Goal: Task Accomplishment & Management: Manage account settings

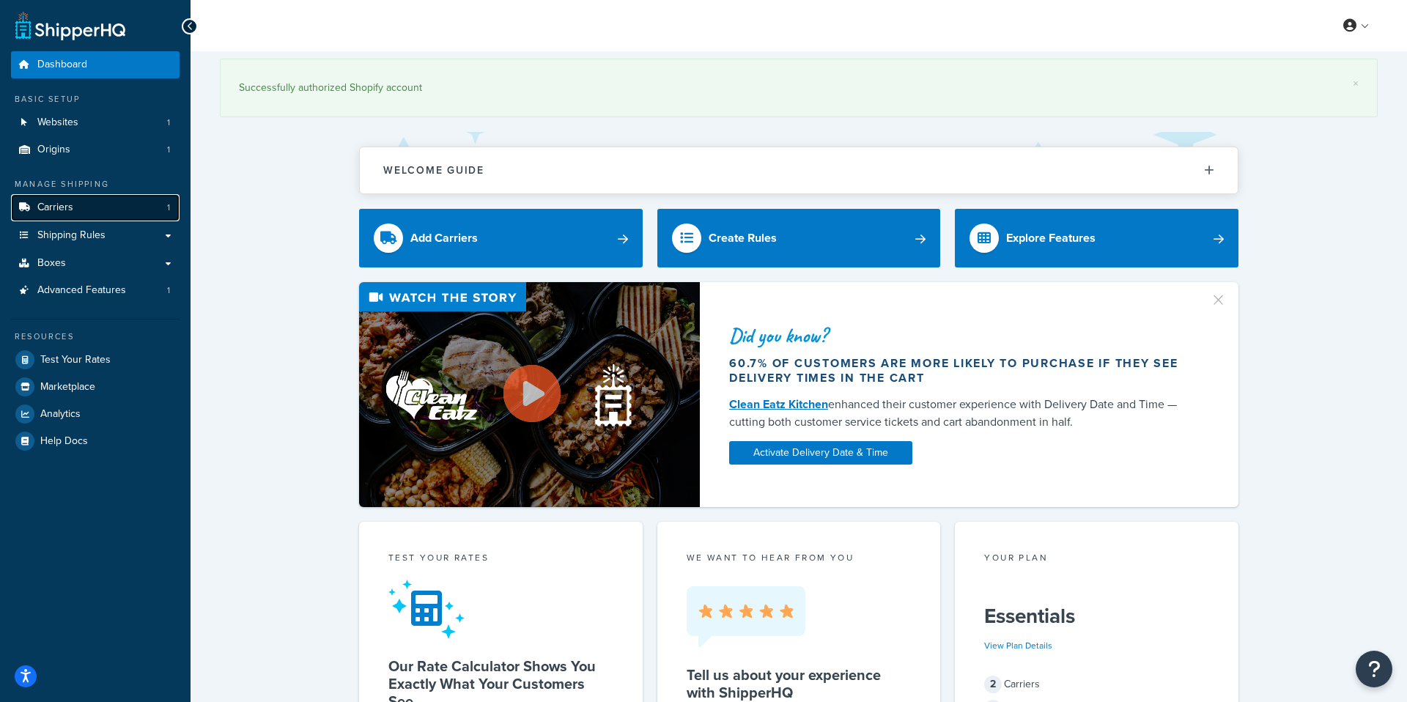
click at [66, 211] on span "Carriers" at bounding box center [55, 207] width 36 height 12
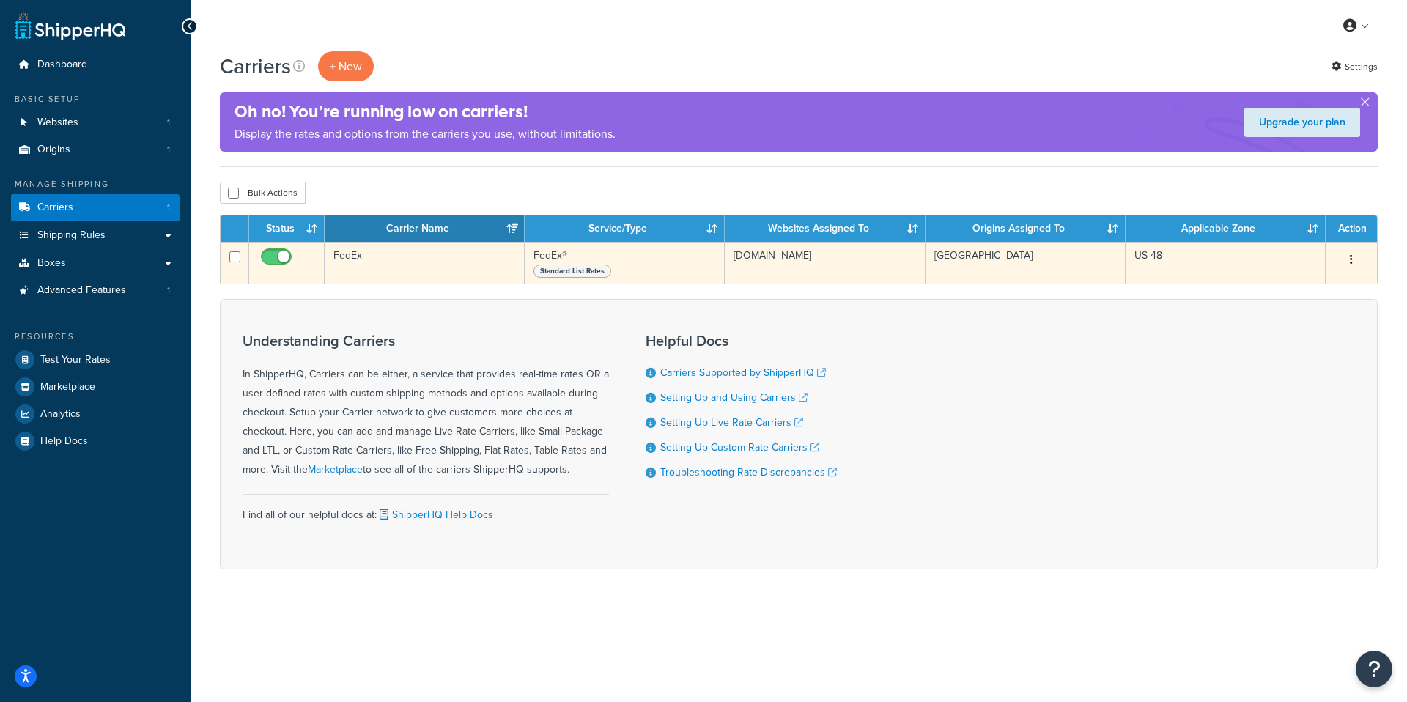
click at [1351, 256] on icon "button" at bounding box center [1351, 259] width 3 height 10
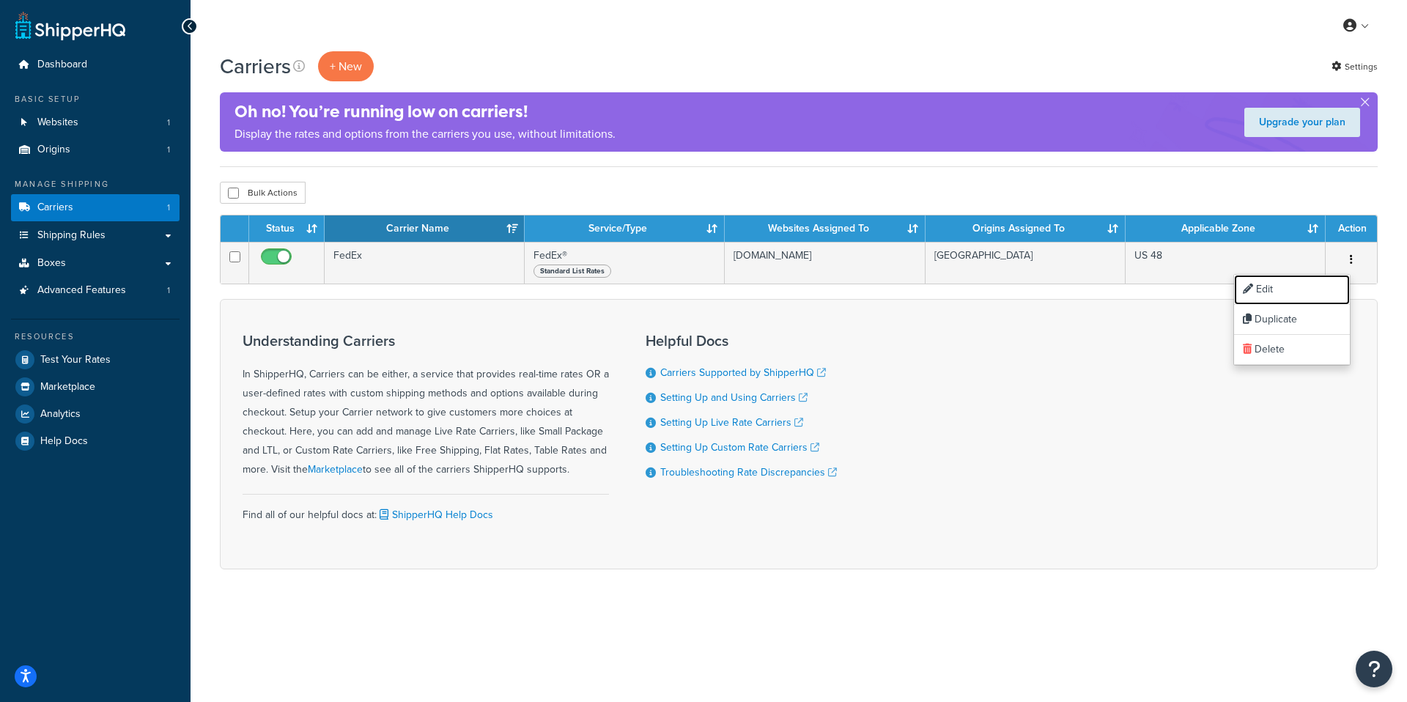
click at [1248, 292] on icon at bounding box center [1248, 289] width 10 height 10
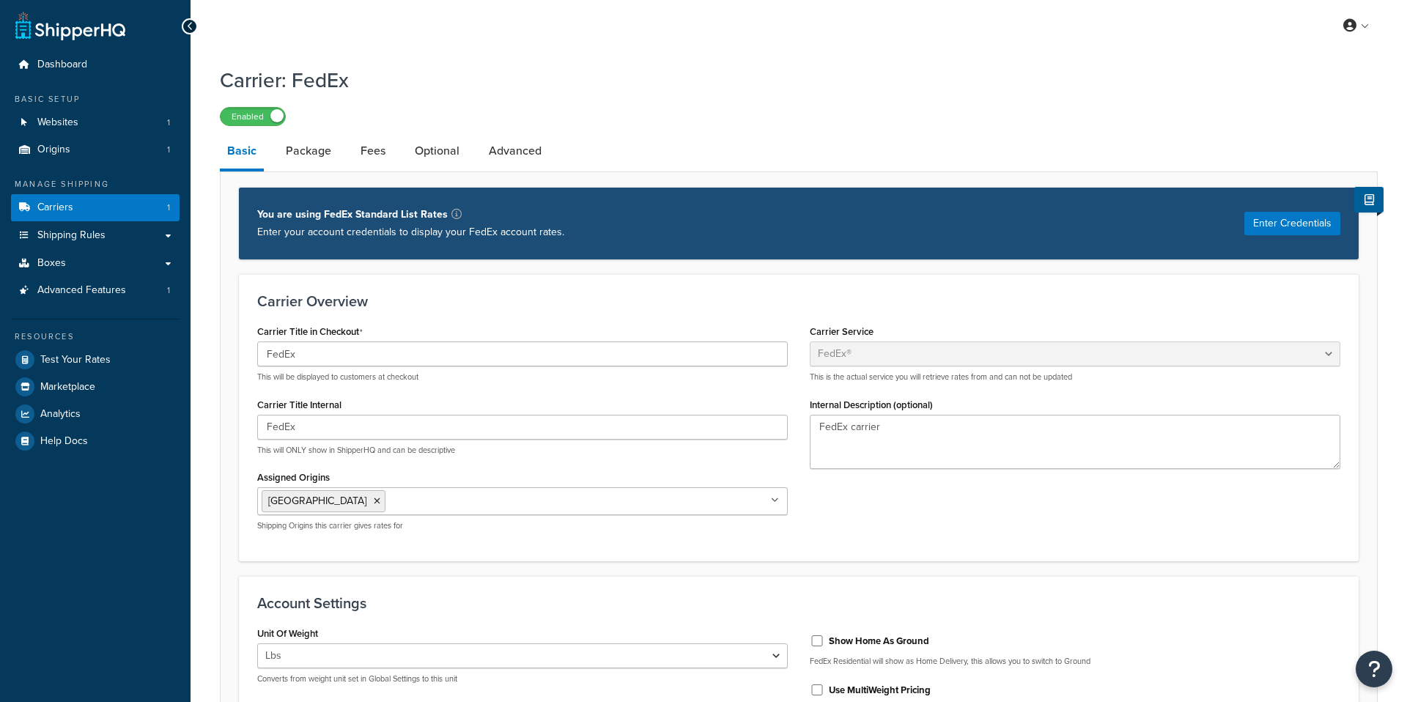
select select "fedEx"
select select "REGULAR_PICKUP"
select select "YOUR_PACKAGING"
click at [362, 162] on link "Fees" at bounding box center [373, 150] width 40 height 35
select select "AFTER"
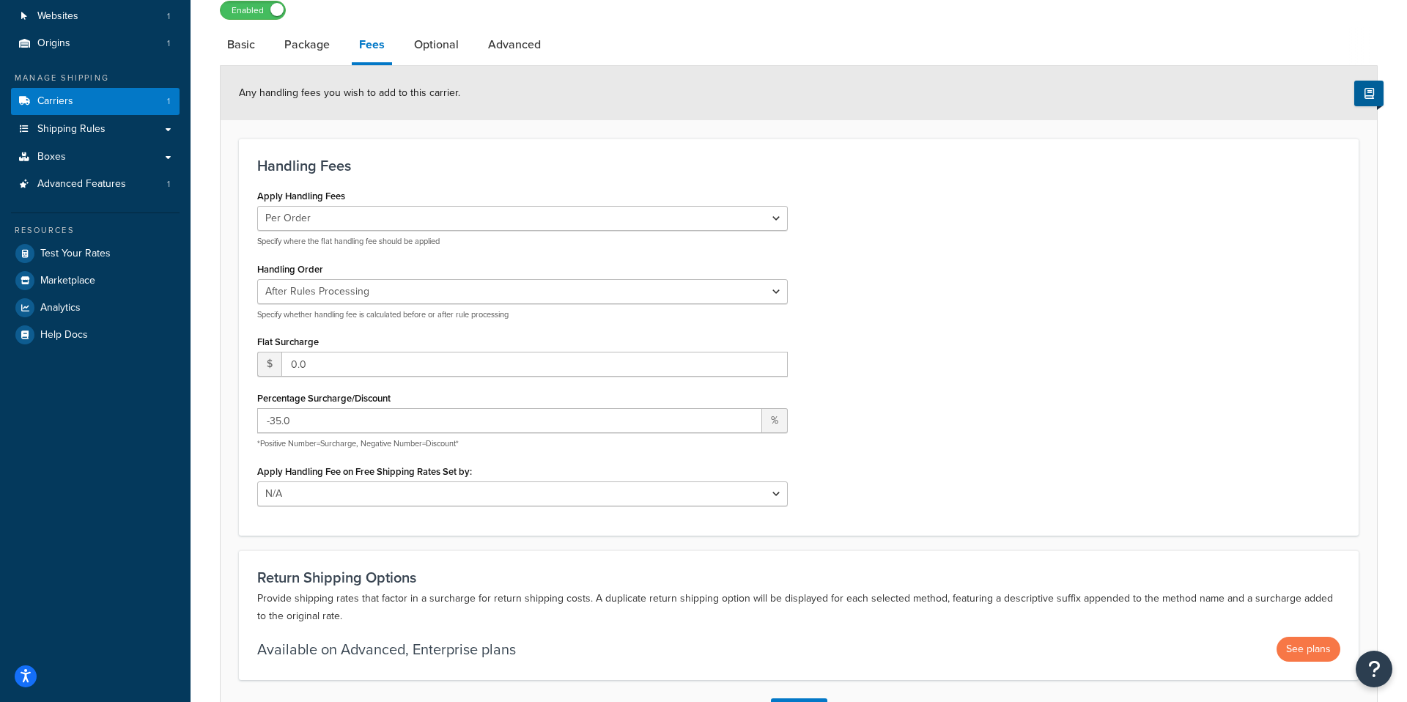
scroll to position [220, 0]
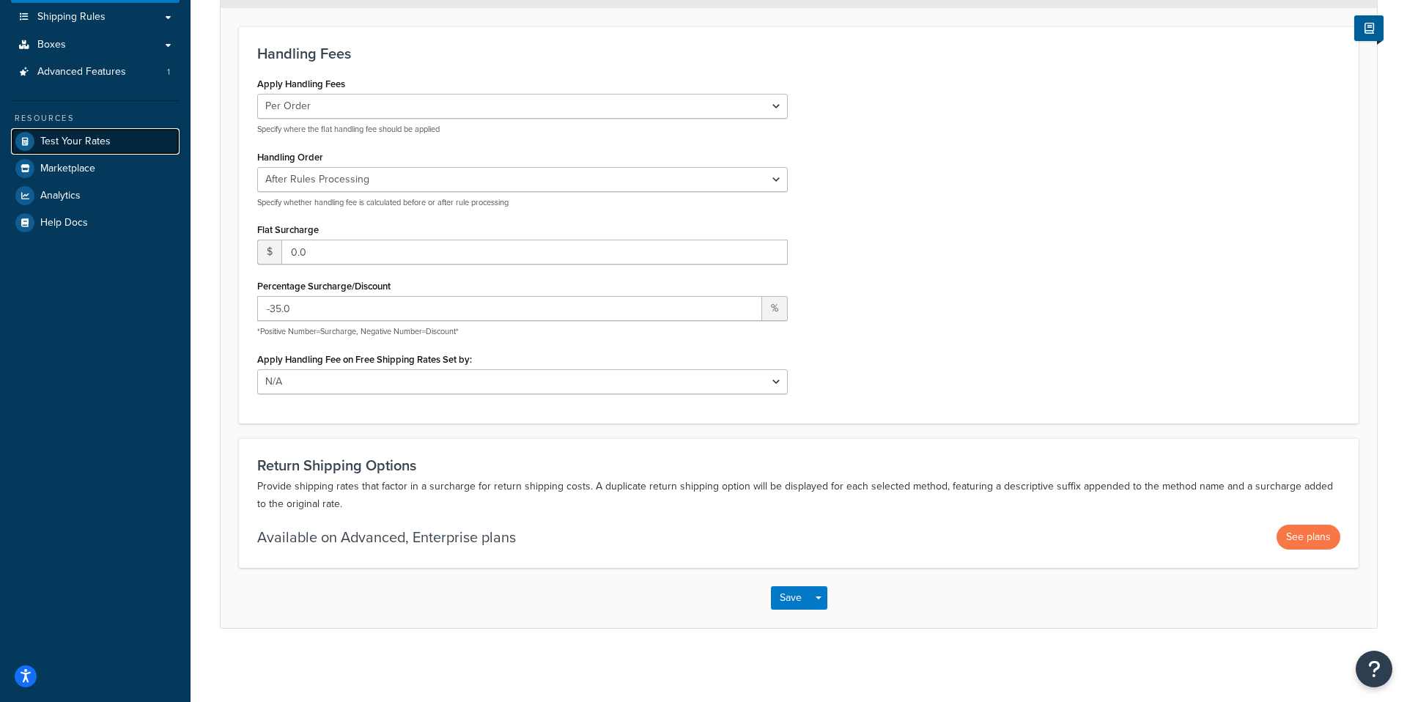
click at [81, 144] on span "Test Your Rates" at bounding box center [75, 142] width 70 height 12
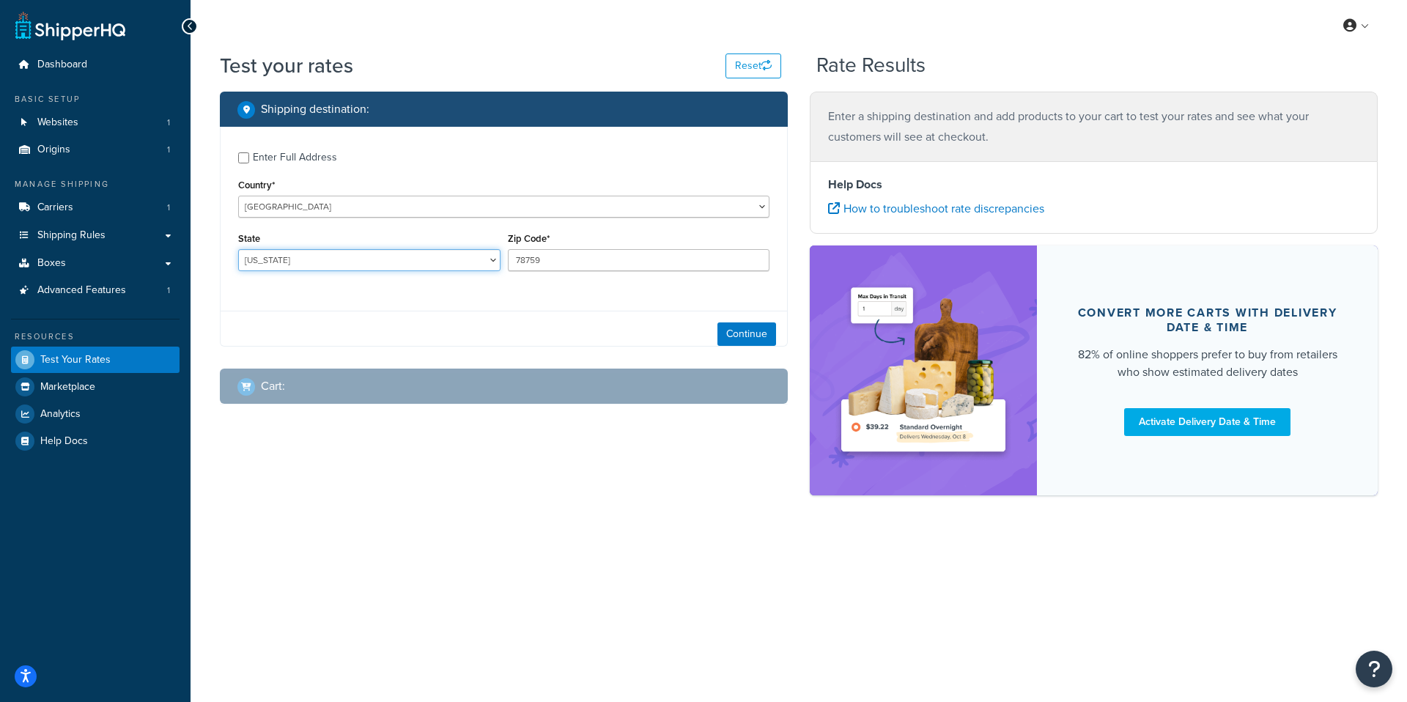
click at [389, 265] on select "Alabama Alaska American Samoa Arizona Arkansas Armed Forces Americas Armed Forc…" at bounding box center [369, 260] width 262 height 22
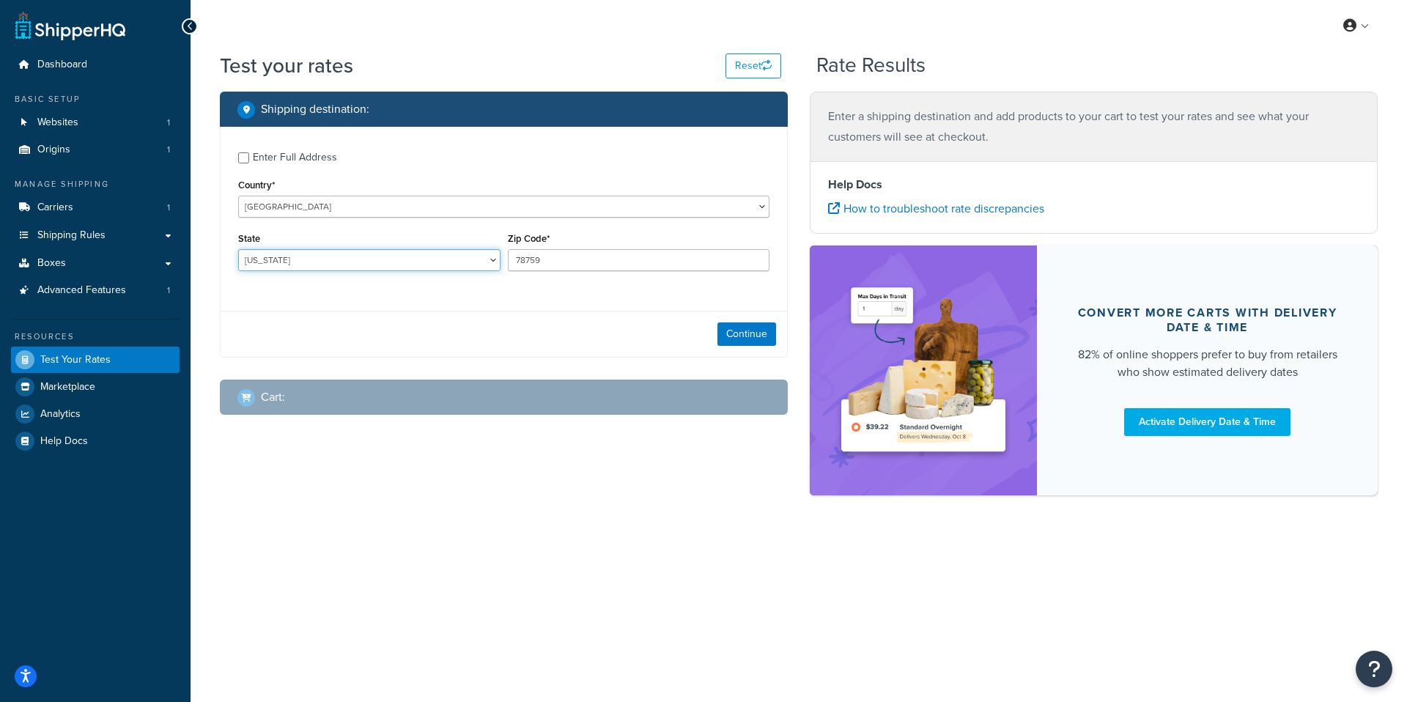
click at [446, 265] on select "Alabama Alaska American Samoa Arizona Arkansas Armed Forces Americas Armed Forc…" at bounding box center [369, 260] width 262 height 22
select select "CA"
click at [238, 250] on select "Alabama Alaska American Samoa Arizona Arkansas Armed Forces Americas Armed Forc…" at bounding box center [369, 260] width 262 height 22
click at [563, 259] on input "78759" at bounding box center [639, 260] width 262 height 22
type input "7"
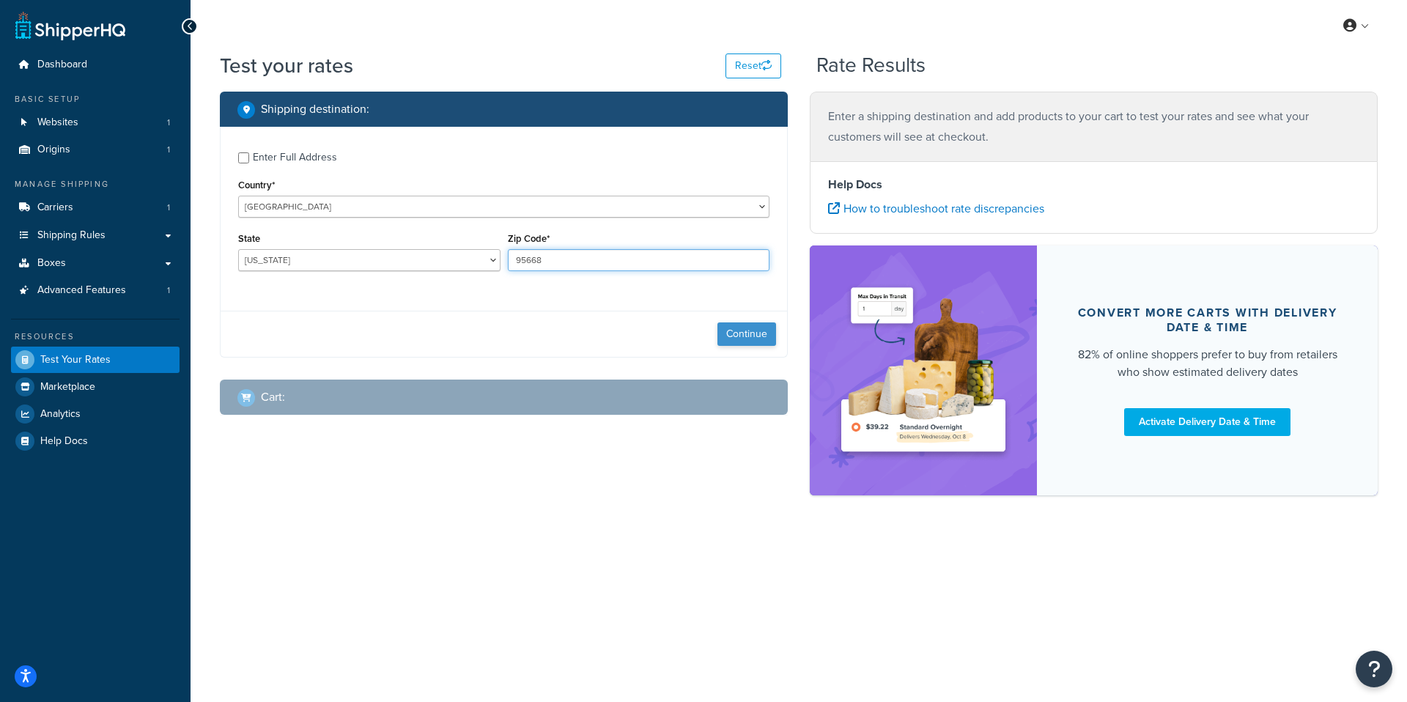
type input "95668"
click at [729, 333] on button "Continue" at bounding box center [746, 333] width 59 height 23
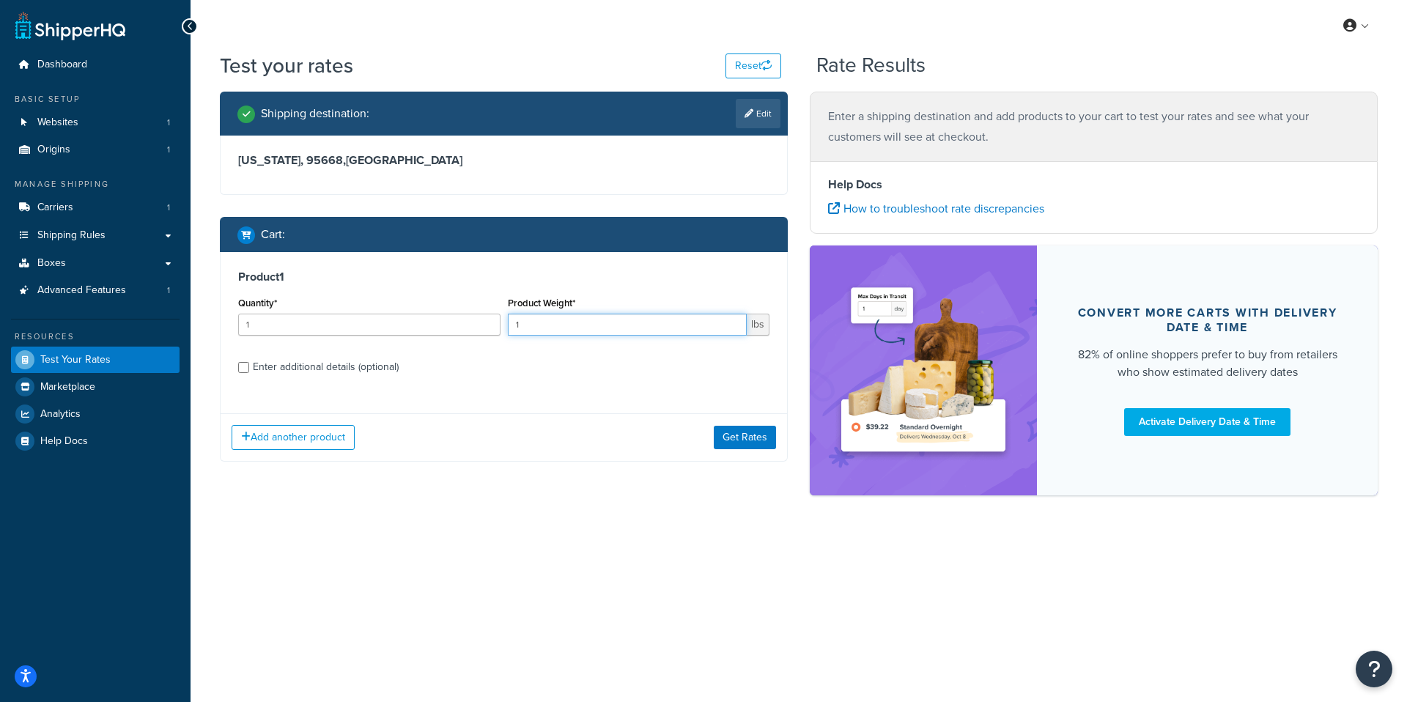
click at [542, 321] on input "1" at bounding box center [628, 325] width 240 height 22
type input "40"
drag, startPoint x: 341, startPoint y: 366, endPoint x: 345, endPoint y: 360, distance: 7.5
click at [344, 363] on div "Enter additional details (optional)" at bounding box center [326, 367] width 146 height 21
click at [258, 360] on div "Enter additional details (optional)" at bounding box center [326, 367] width 146 height 21
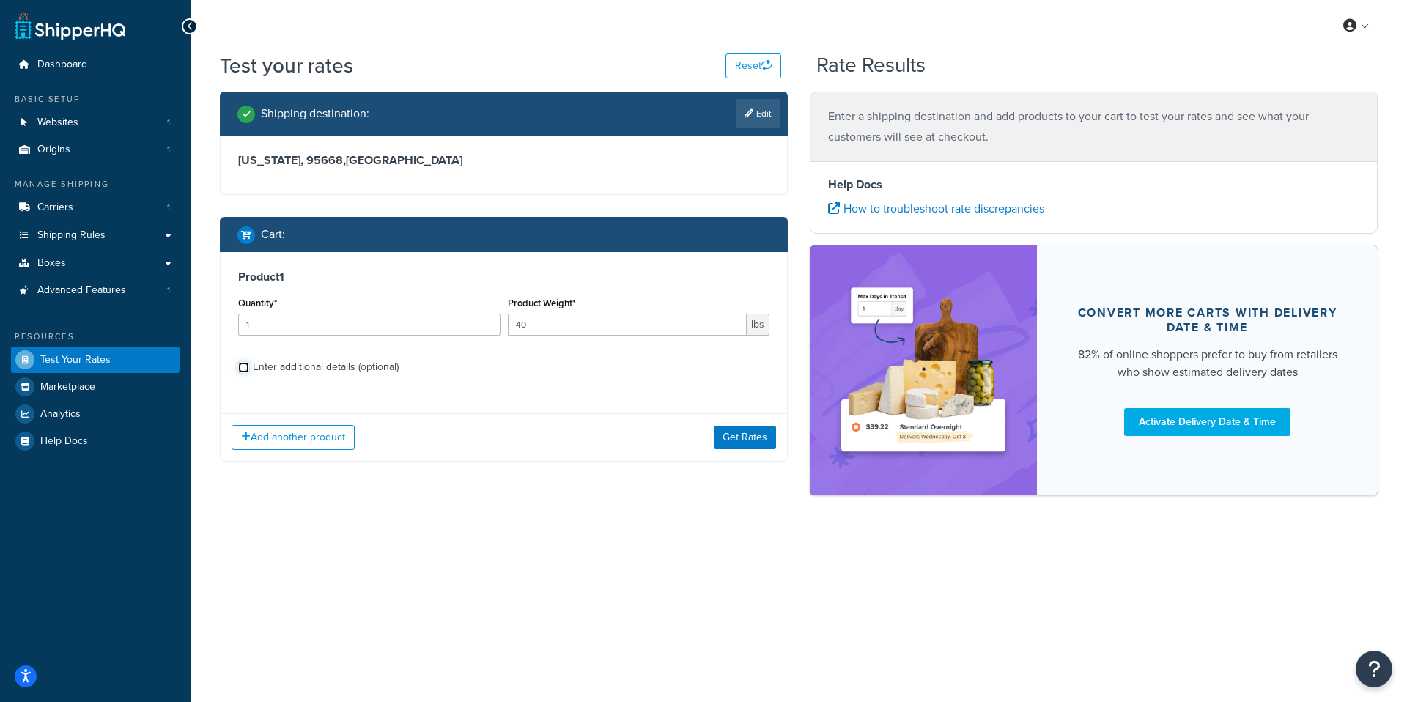
click at [249, 362] on input "Enter additional details (optional)" at bounding box center [243, 367] width 11 height 11
checkbox input "true"
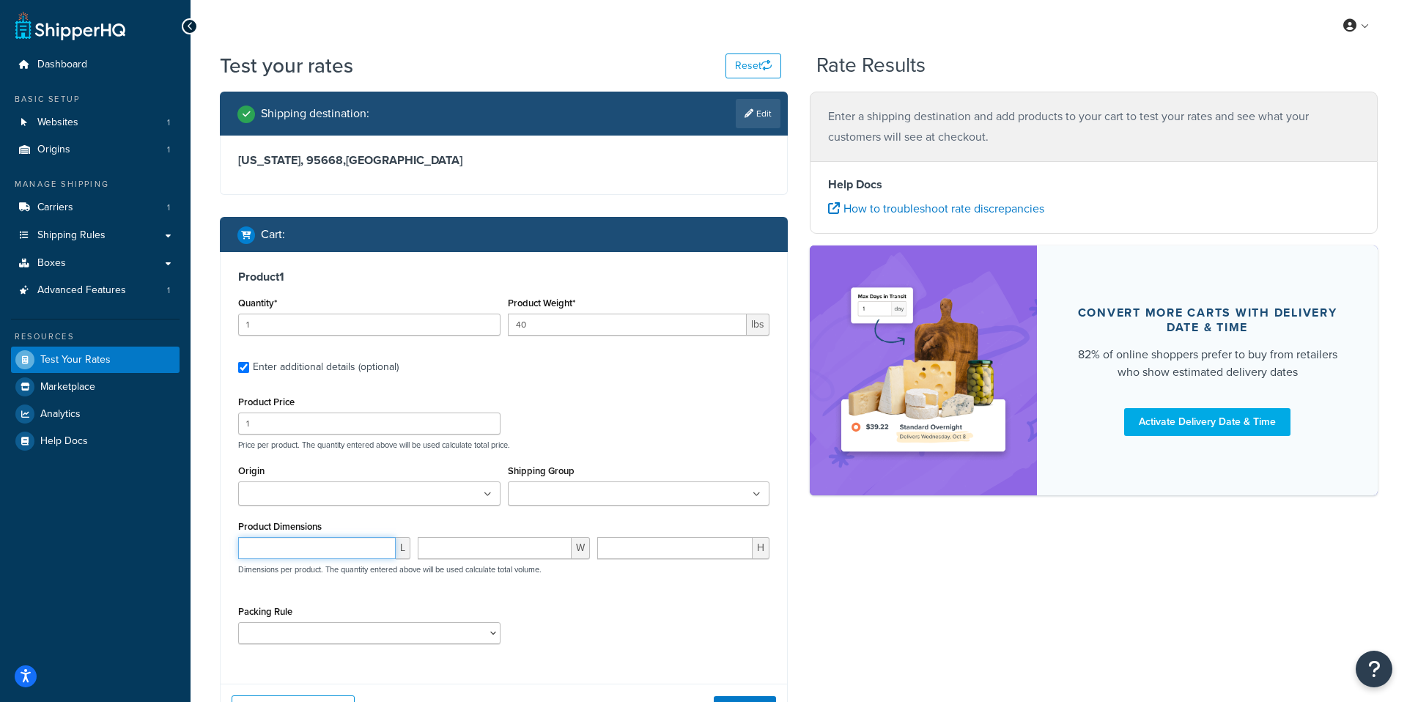
click at [338, 551] on input "number" at bounding box center [317, 548] width 158 height 22
type input "44"
click at [443, 549] on input "number" at bounding box center [495, 548] width 154 height 22
type input "40"
click at [627, 555] on input "number" at bounding box center [674, 548] width 155 height 22
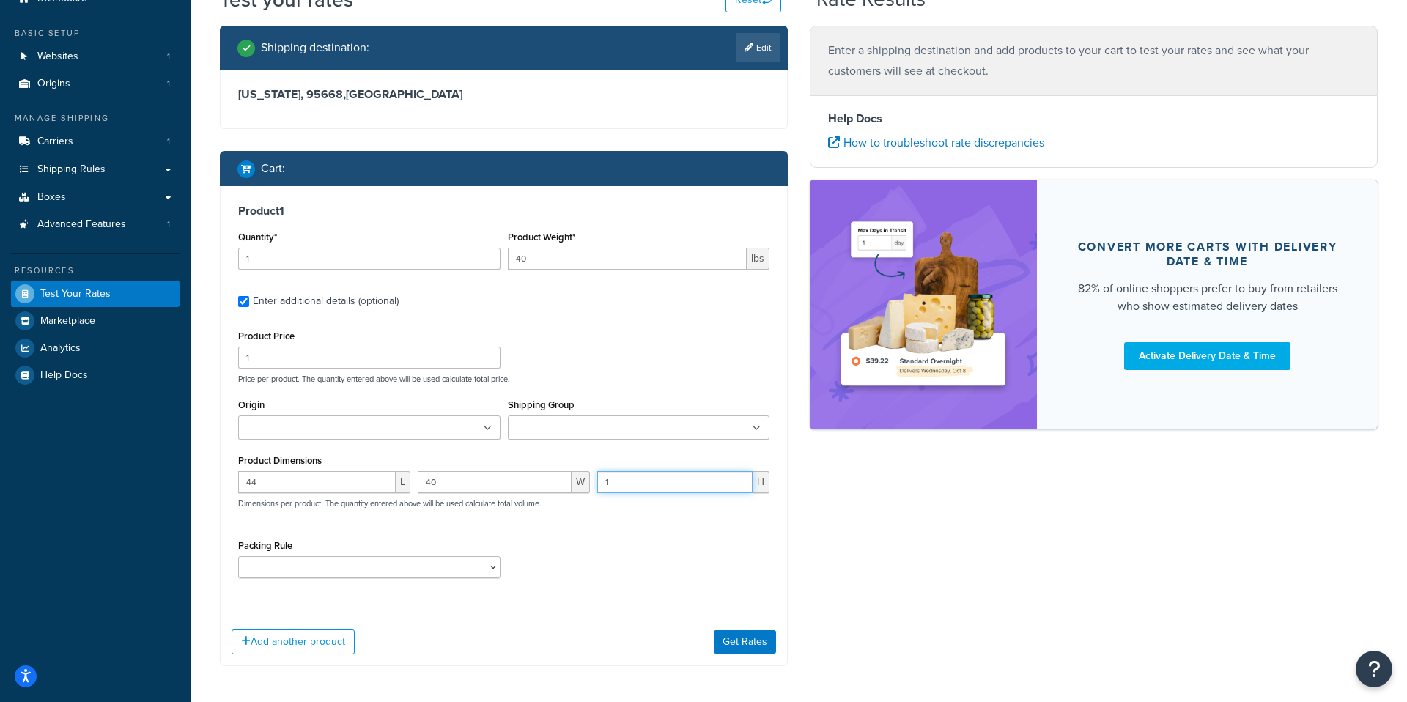
scroll to position [73, 0]
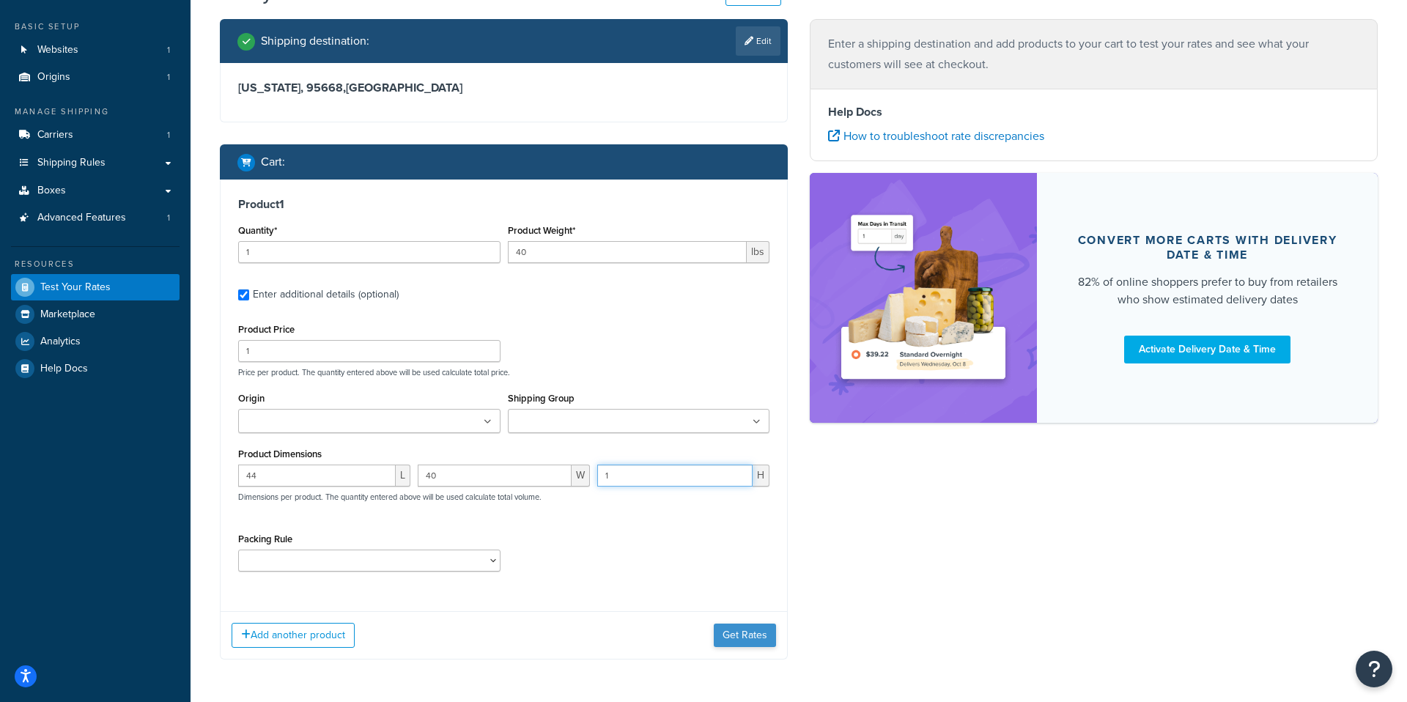
type input "1"
click at [726, 634] on button "Get Rates" at bounding box center [745, 635] width 62 height 23
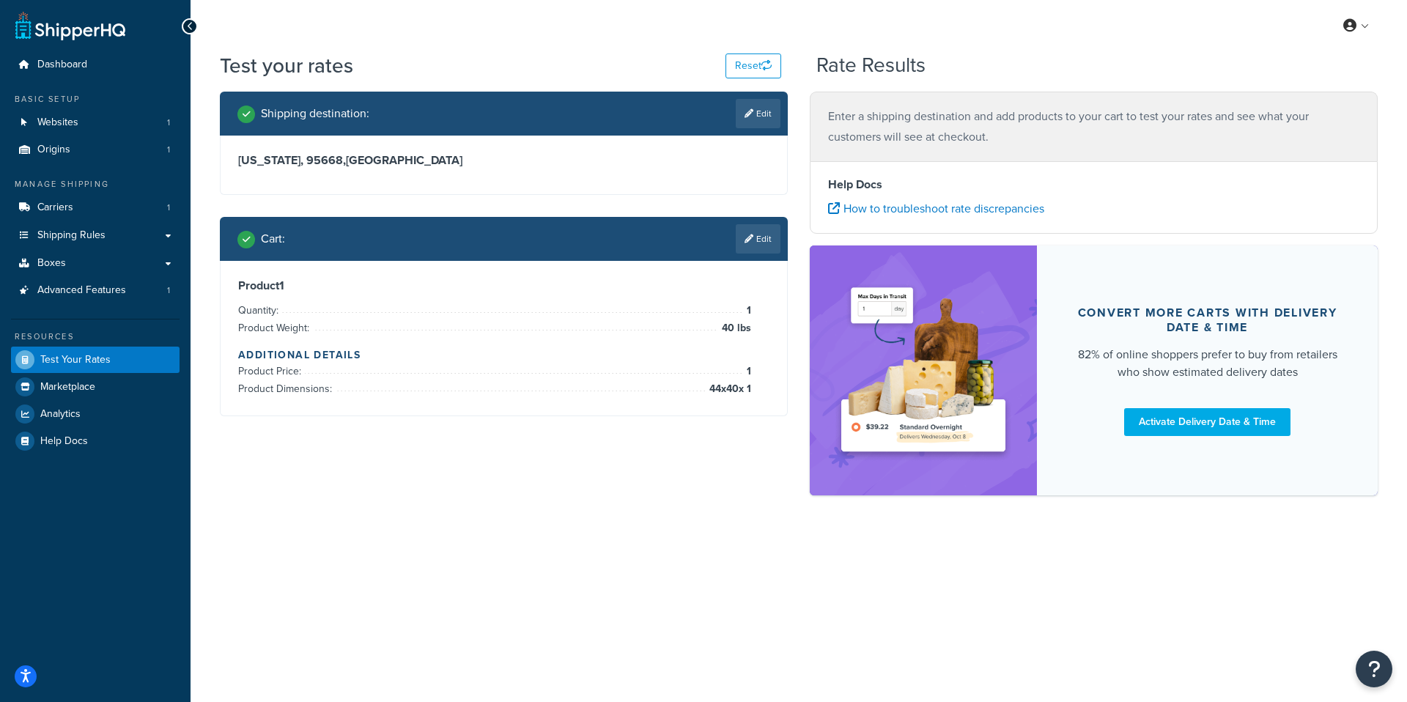
scroll to position [0, 0]
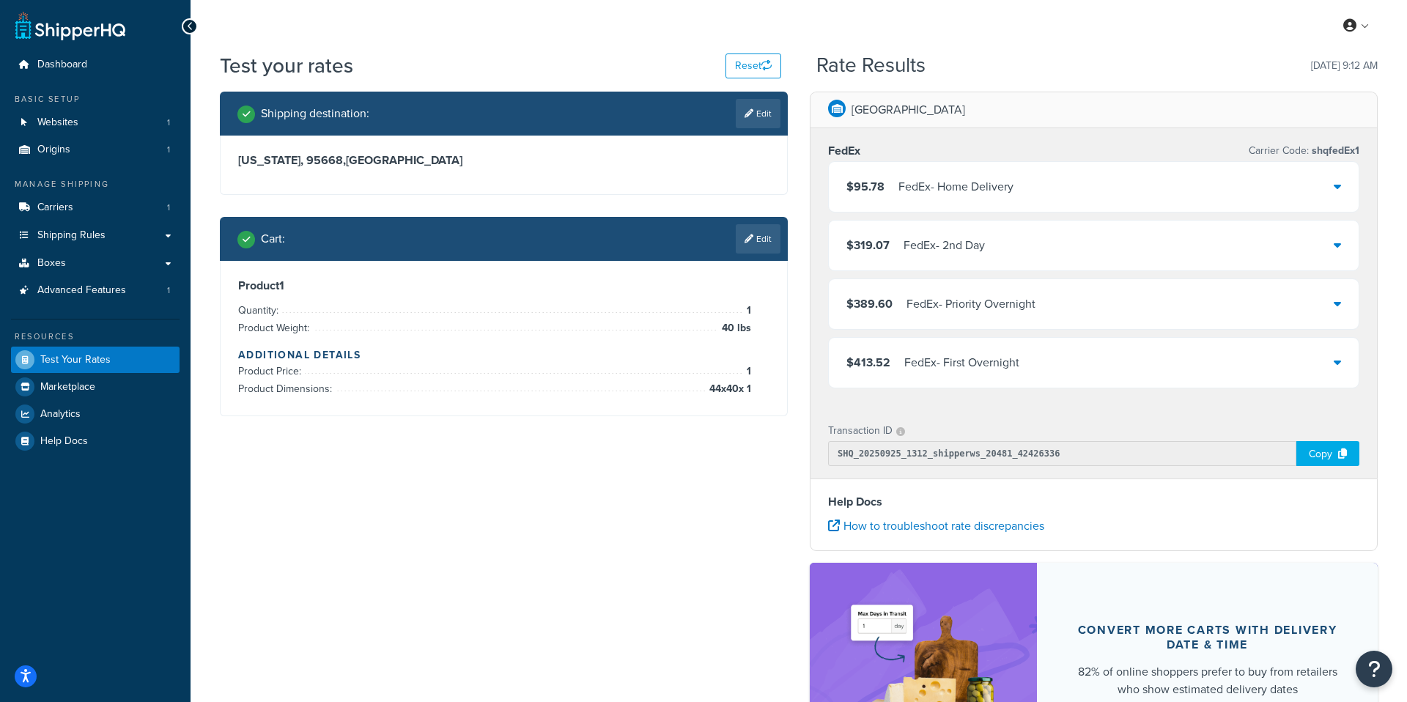
click at [1249, 194] on div "$95.78 FedEx - Home Delivery" at bounding box center [1094, 187] width 530 height 50
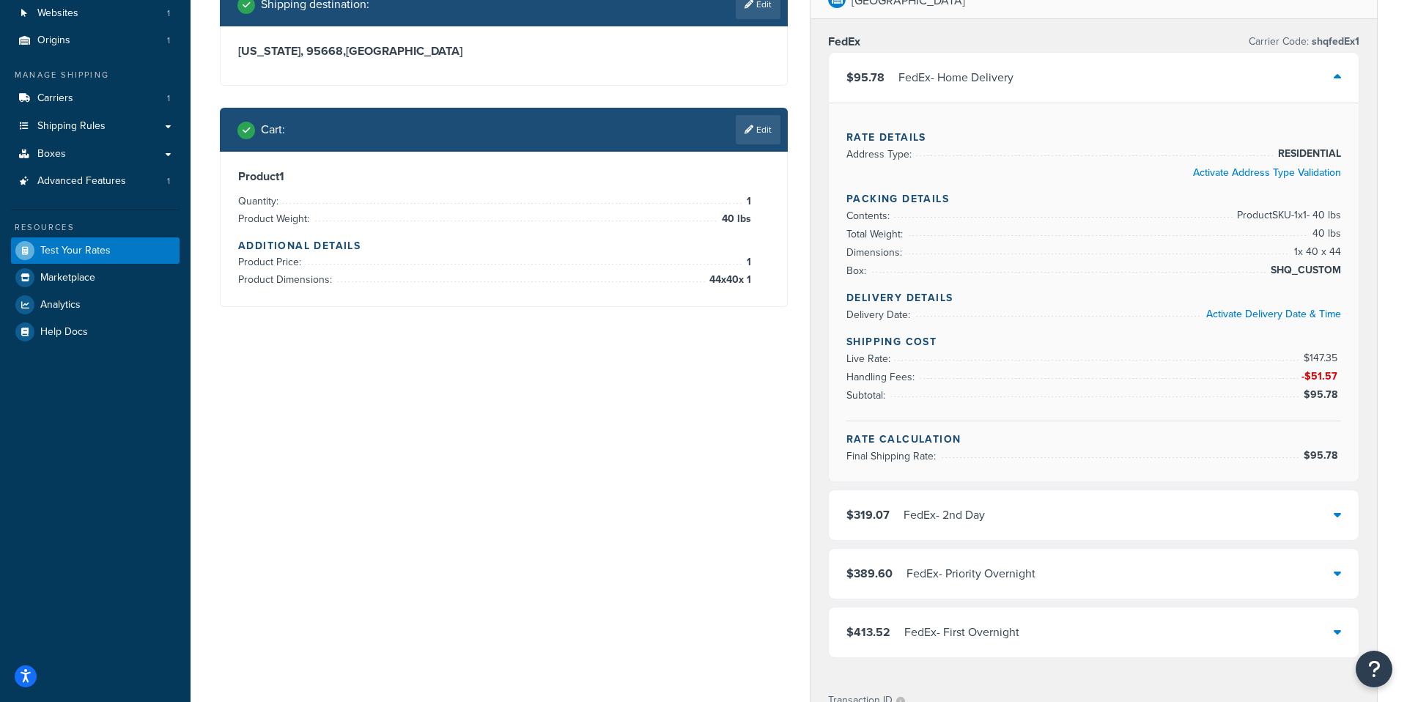
scroll to position [113, 0]
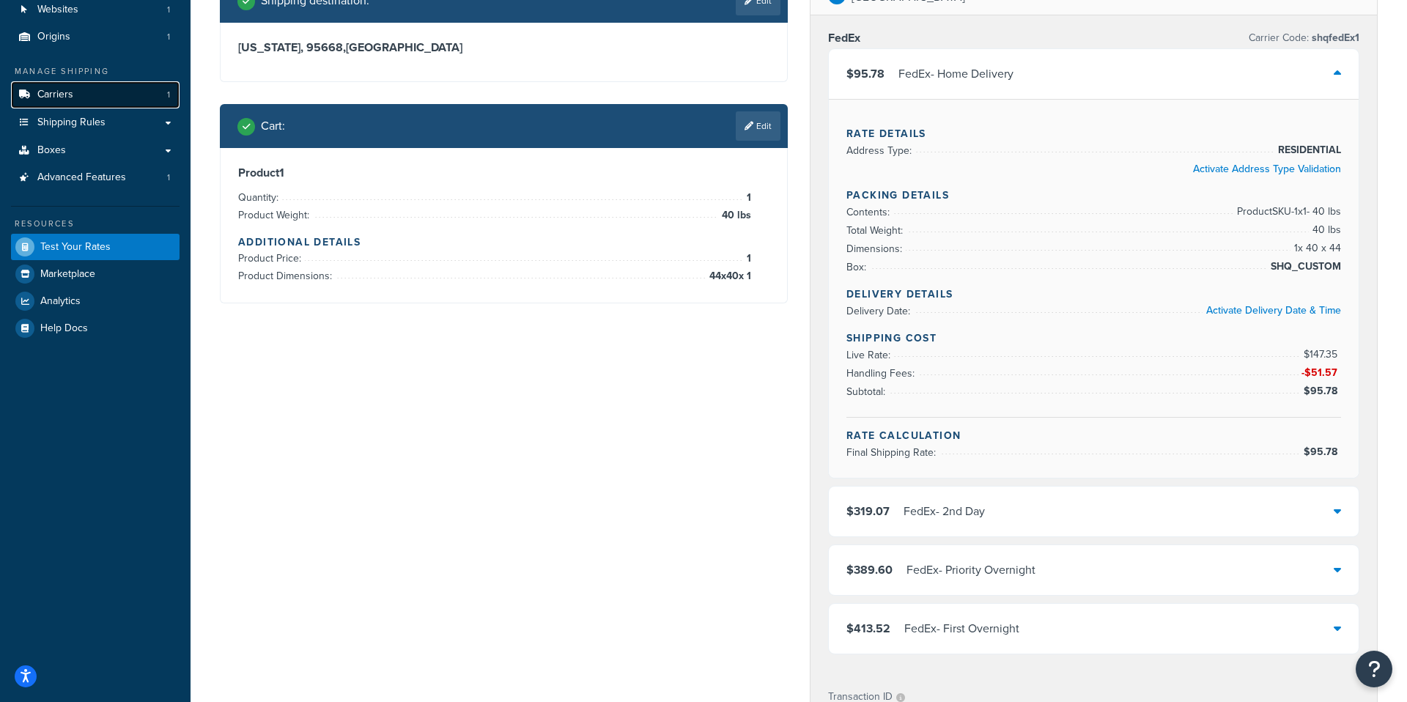
click at [119, 97] on link "Carriers 1" at bounding box center [95, 94] width 169 height 27
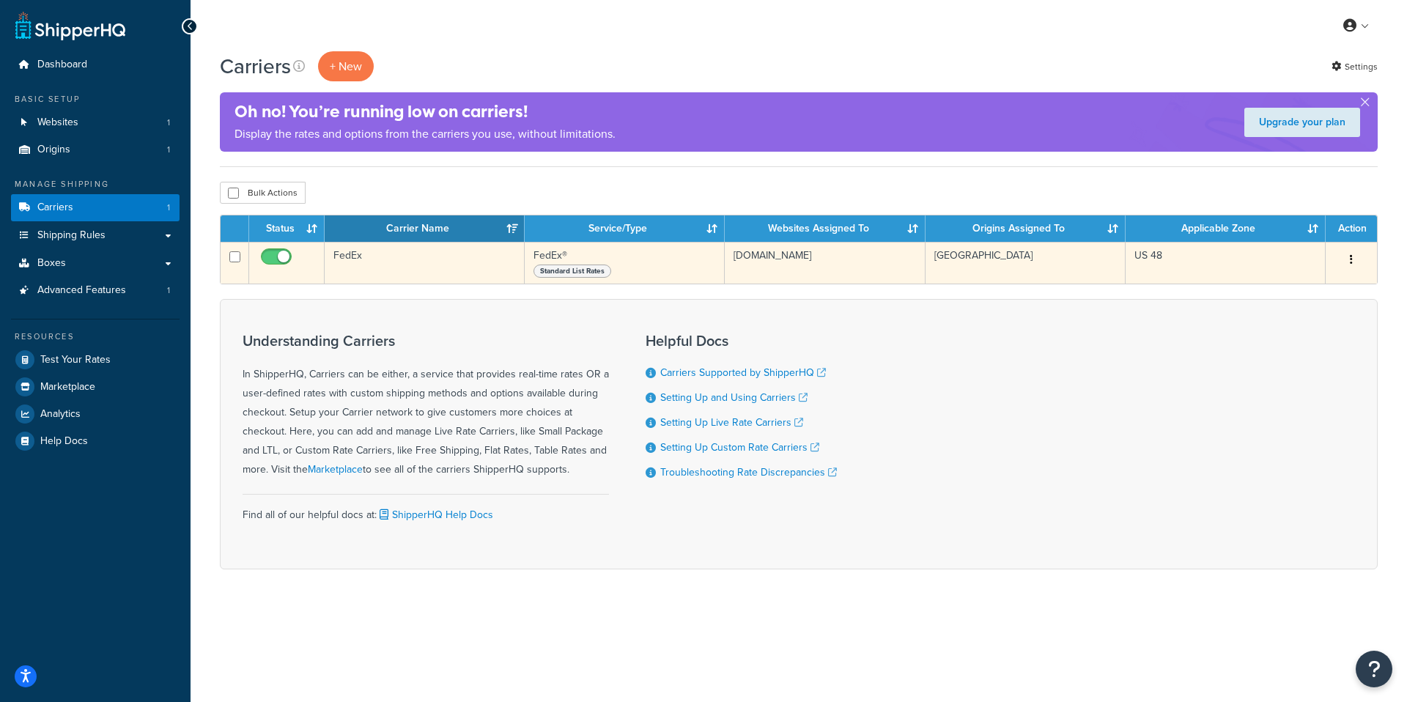
click at [1341, 262] on button "button" at bounding box center [1351, 259] width 21 height 23
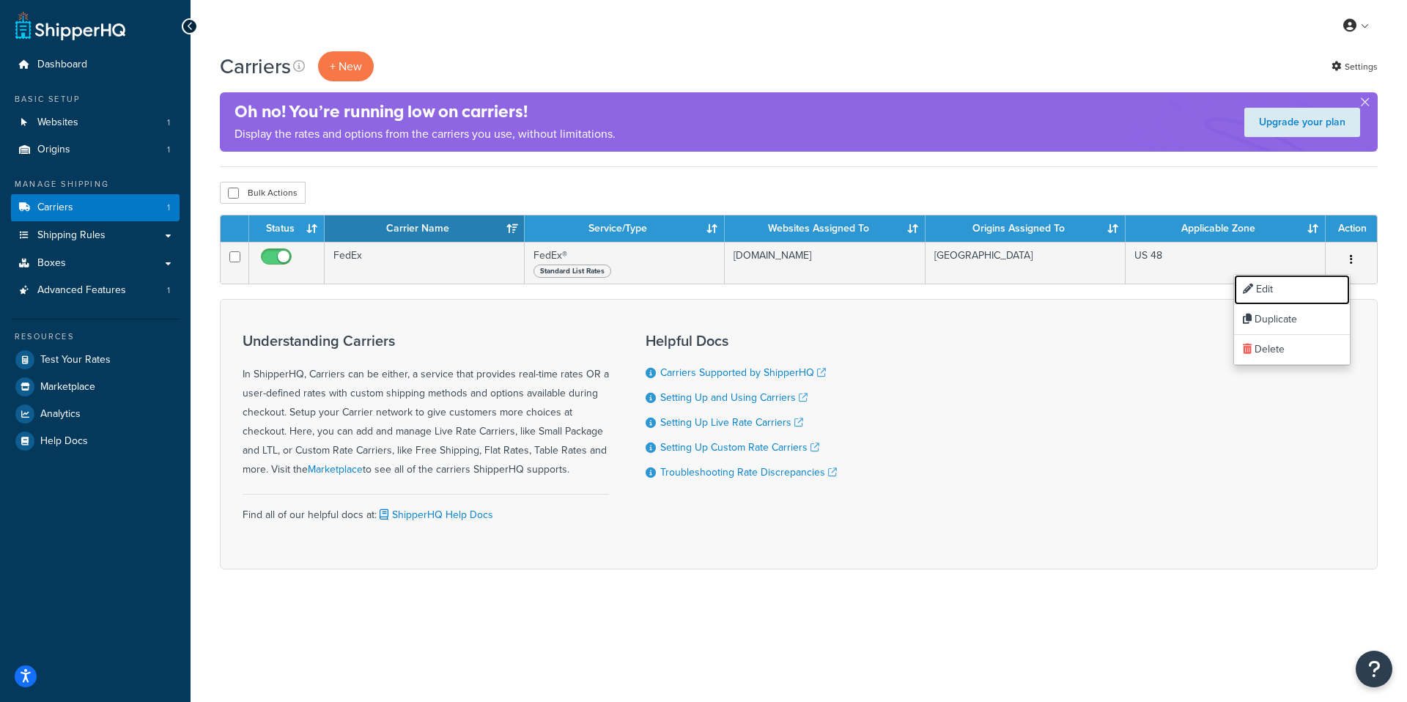
click at [1251, 295] on link "Edit" at bounding box center [1292, 290] width 116 height 30
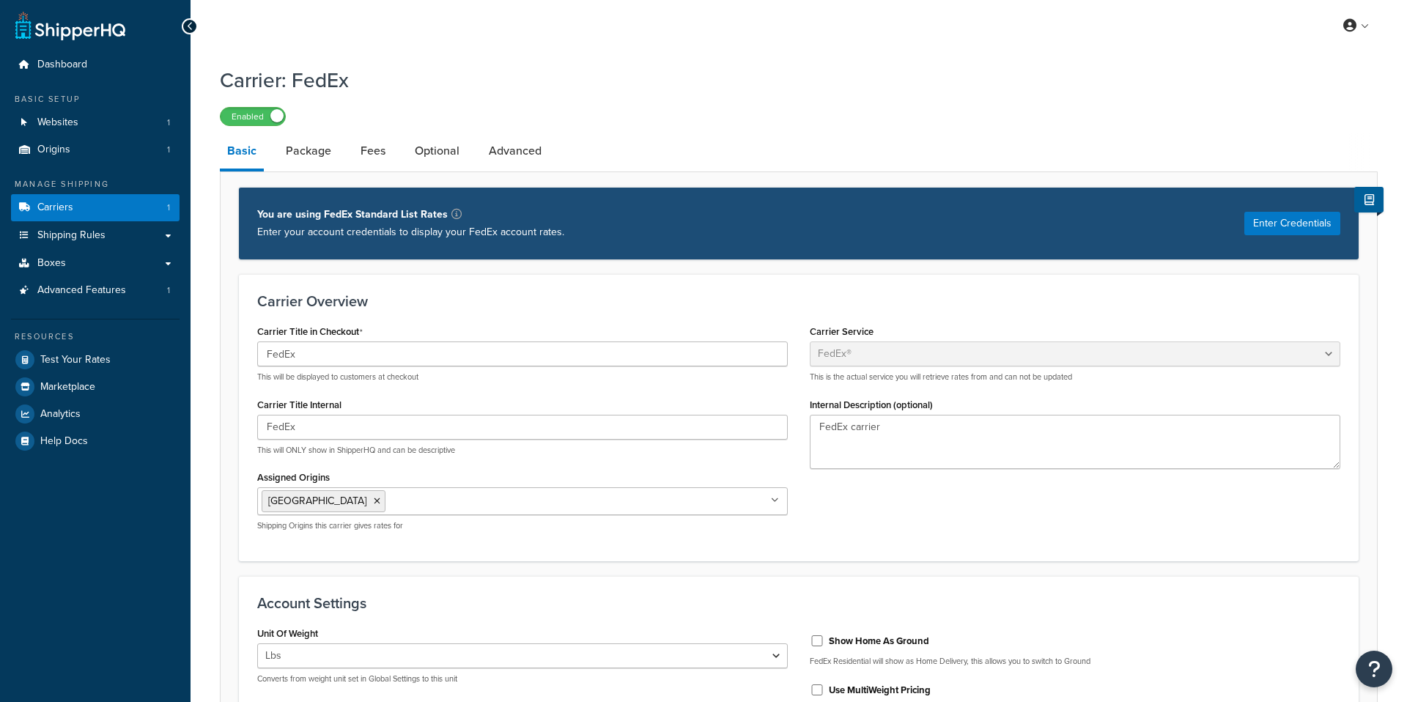
select select "fedEx"
select select "REGULAR_PICKUP"
select select "YOUR_PACKAGING"
click at [363, 157] on link "Fees" at bounding box center [373, 150] width 40 height 35
select select "AFTER"
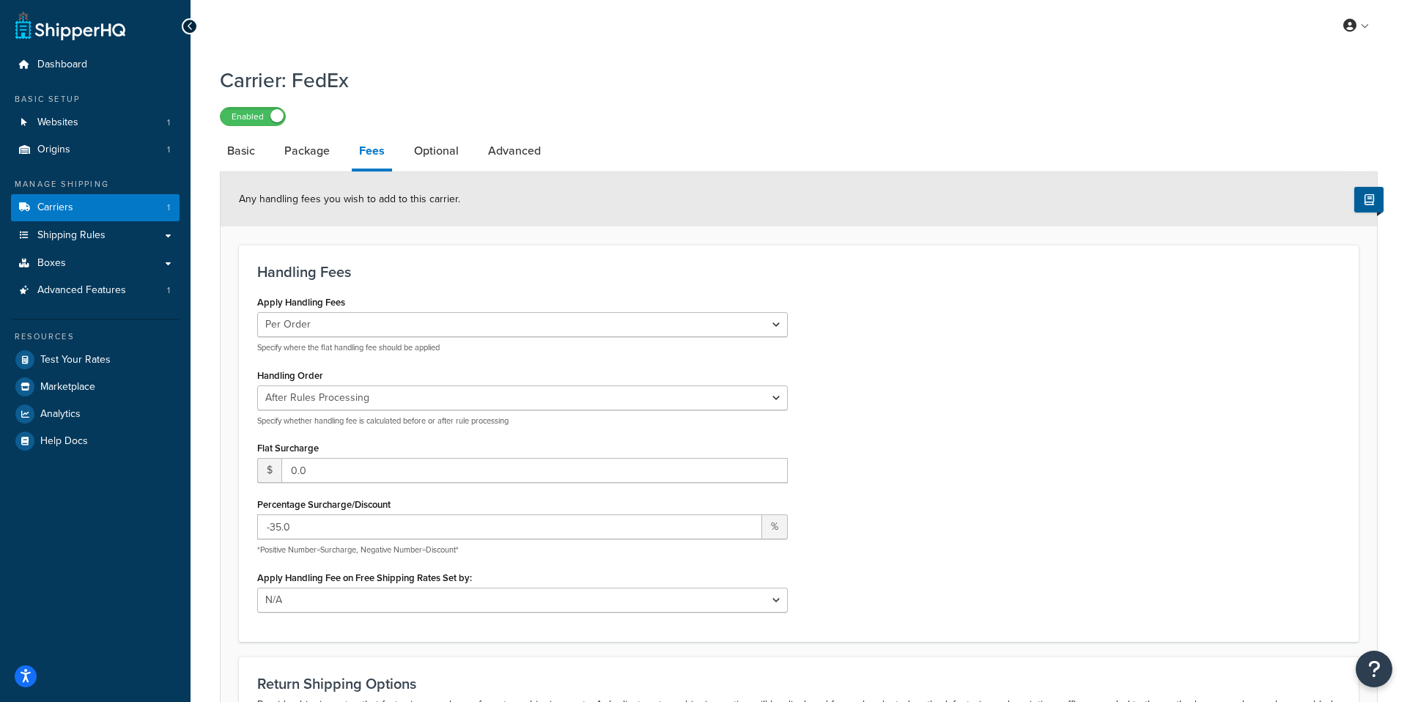
scroll to position [220, 0]
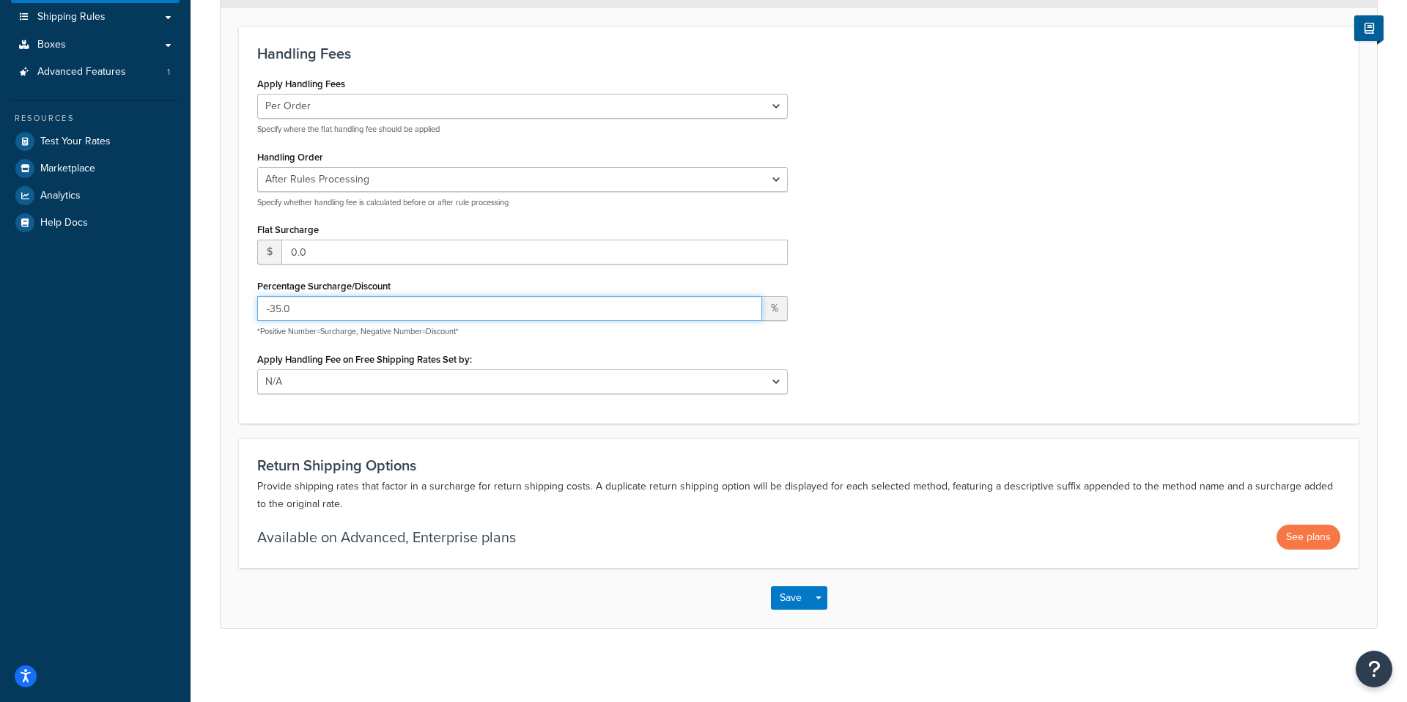
click at [281, 304] on input "-35.0" at bounding box center [509, 308] width 505 height 25
type input "-27.0"
click at [990, 328] on div "Apply Handling Fees Per Order Per Item Per Package Specify where the flat handl…" at bounding box center [798, 238] width 1105 height 331
drag, startPoint x: 794, startPoint y: 593, endPoint x: 770, endPoint y: 555, distance: 44.5
click at [794, 591] on button "Save" at bounding box center [791, 597] width 40 height 23
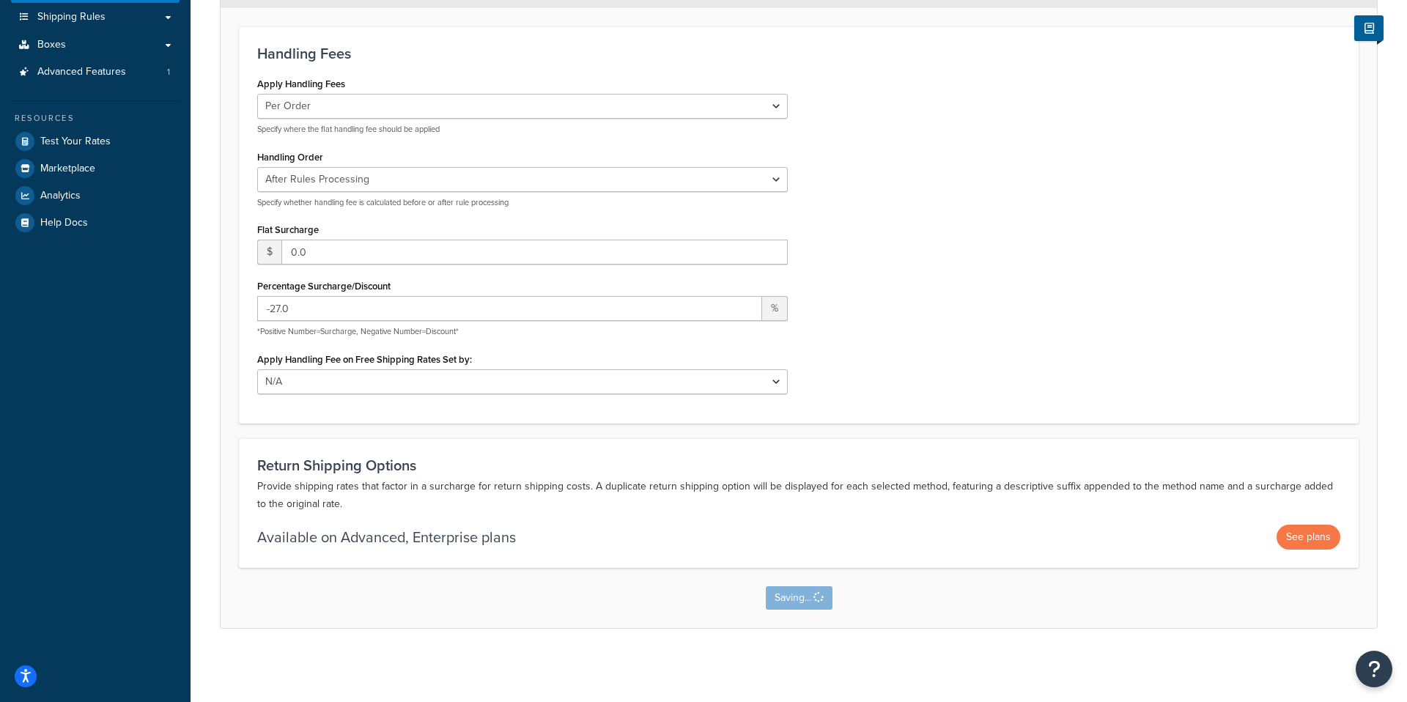
scroll to position [0, 0]
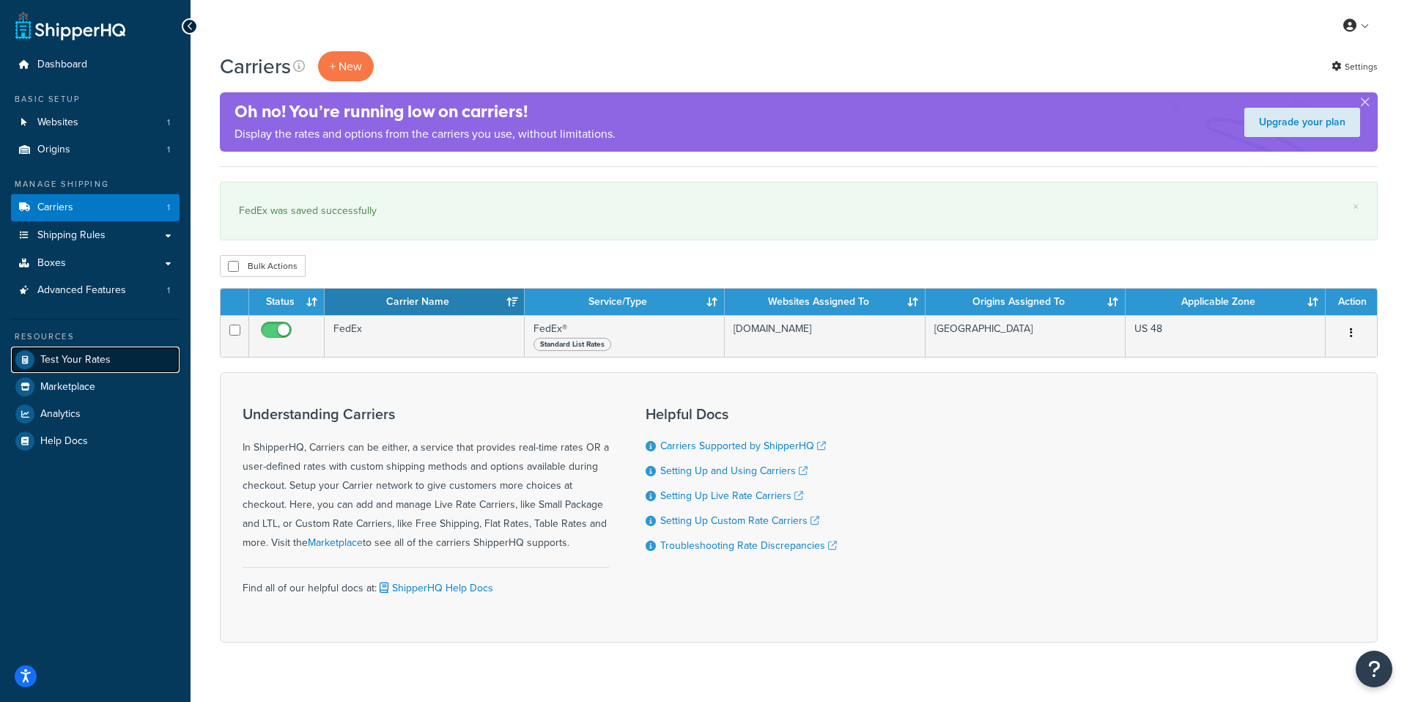
click at [92, 366] on link "Test Your Rates" at bounding box center [95, 360] width 169 height 26
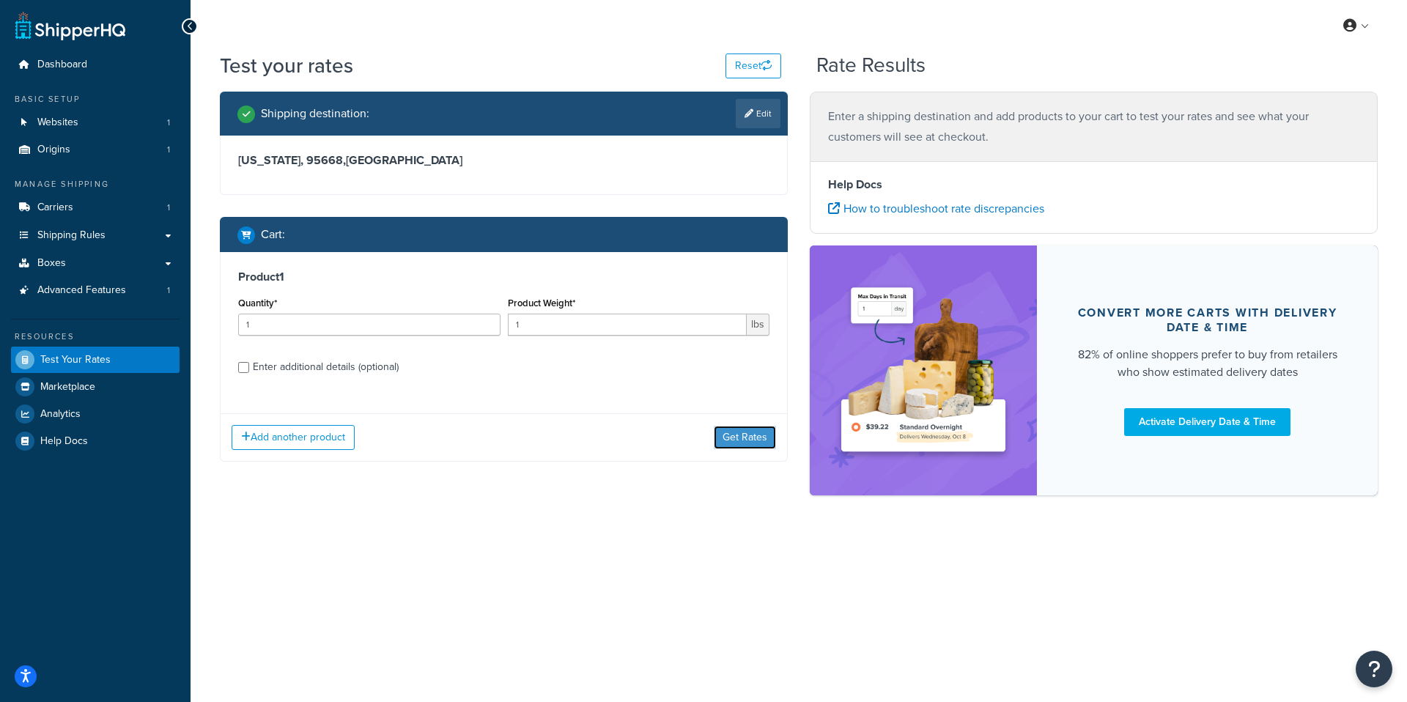
click at [721, 434] on button "Get Rates" at bounding box center [745, 437] width 62 height 23
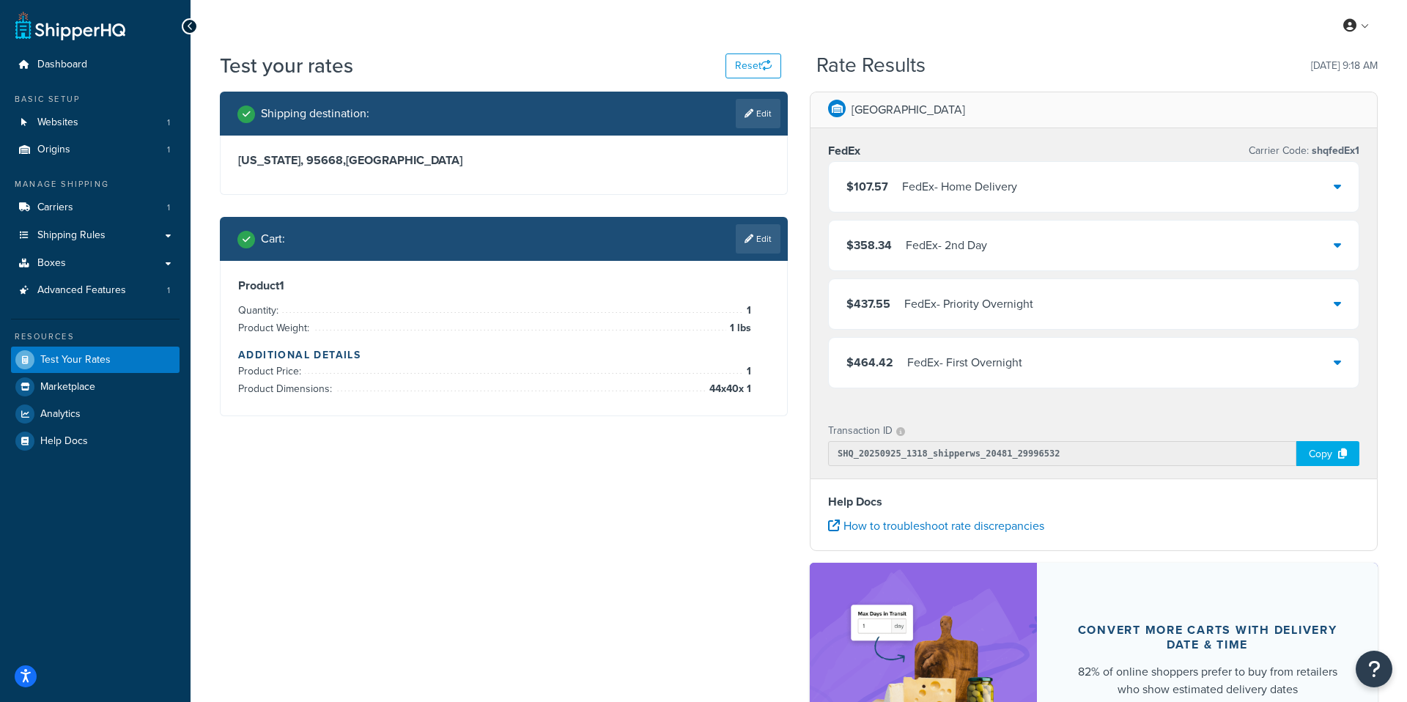
click at [743, 232] on link "Edit" at bounding box center [758, 238] width 45 height 29
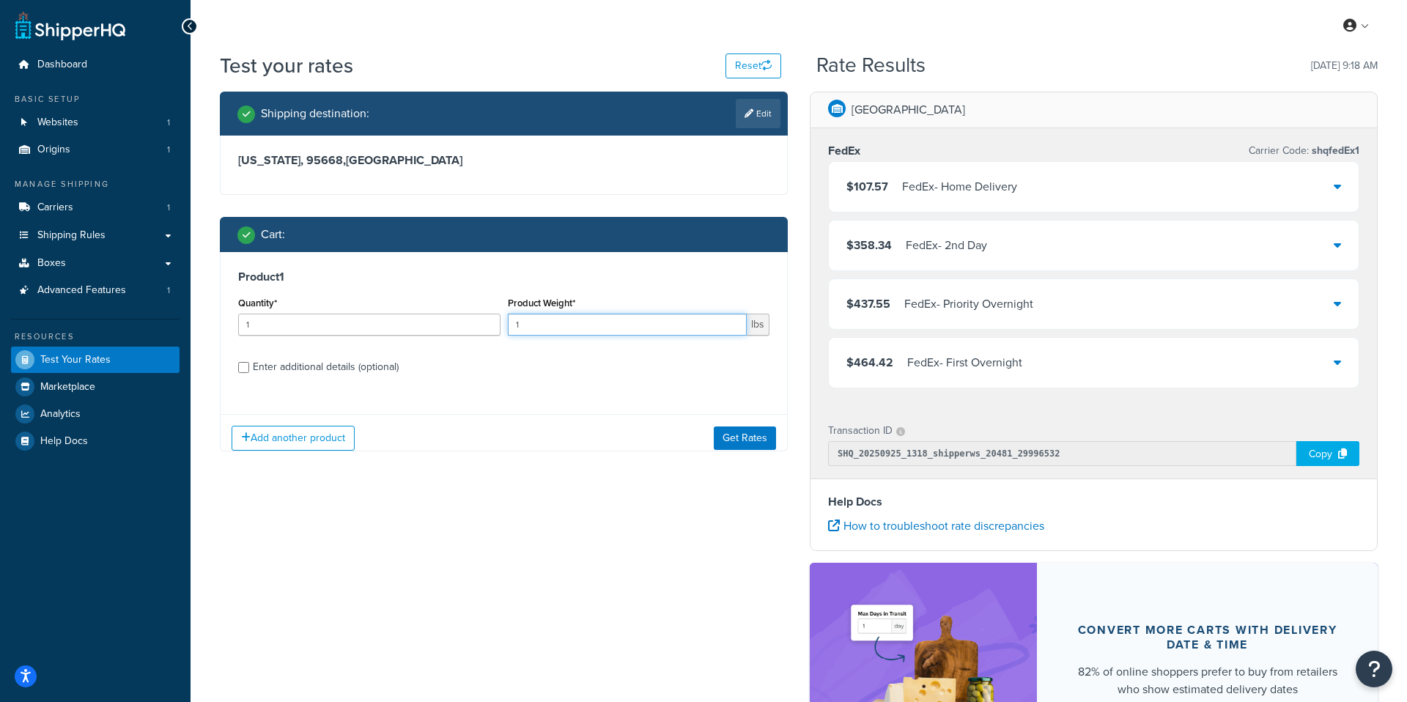
click at [665, 324] on input "1" at bounding box center [628, 325] width 240 height 22
type input "40"
click at [739, 433] on button "Get Rates" at bounding box center [745, 437] width 62 height 23
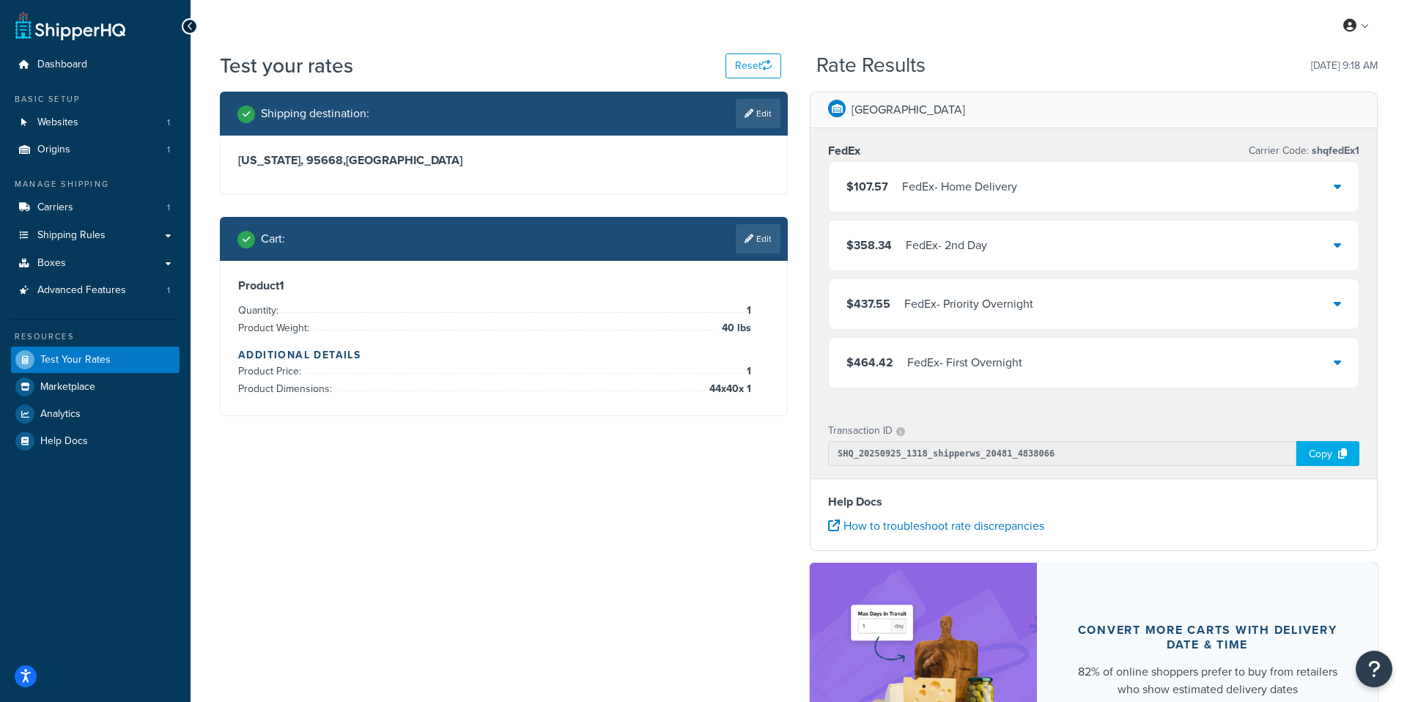
click at [749, 239] on icon at bounding box center [748, 238] width 9 height 9
